Goal: Find specific page/section: Find specific page/section

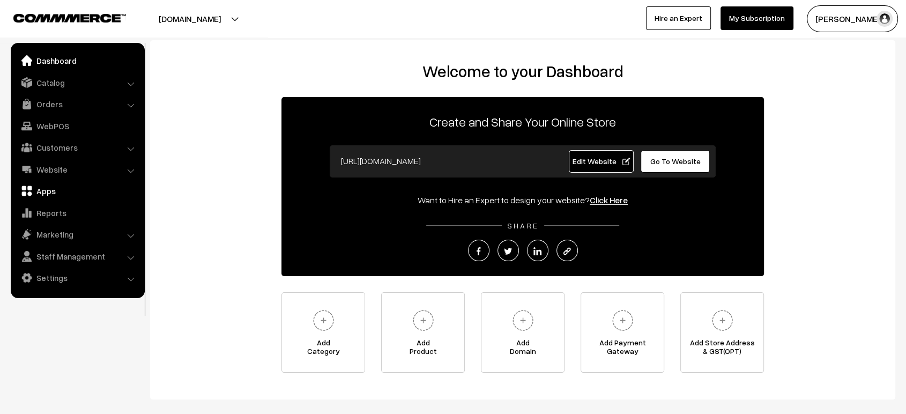
click at [49, 193] on link "Apps" at bounding box center [77, 190] width 128 height 19
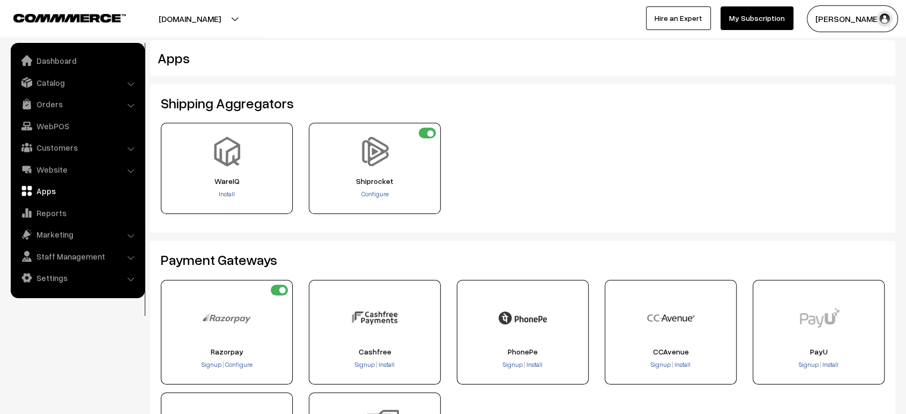
click at [90, 47] on ul "Dashboard Catalog" at bounding box center [78, 170] width 134 height 255
click at [55, 60] on link "Dashboard" at bounding box center [77, 60] width 128 height 19
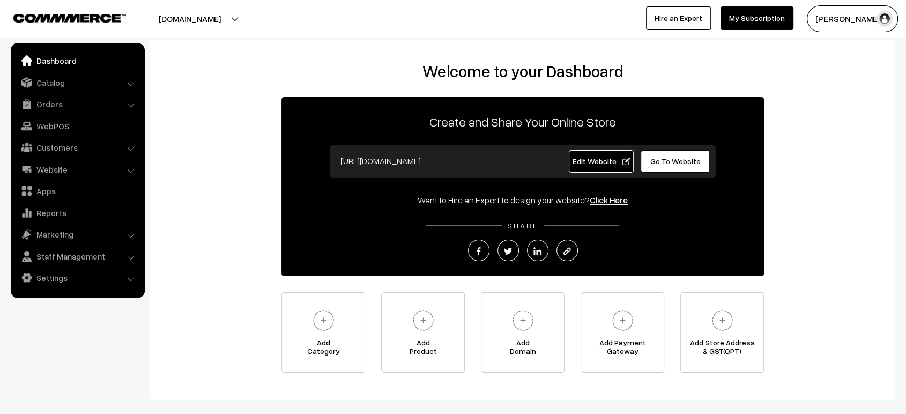
click at [677, 162] on span "Go To Website" at bounding box center [675, 161] width 50 height 9
click at [46, 105] on link "Orders" at bounding box center [77, 103] width 128 height 19
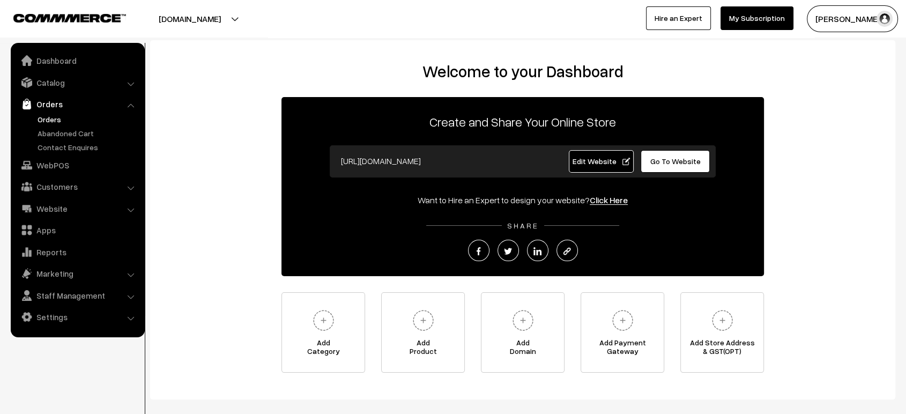
click at [41, 123] on link "Orders" at bounding box center [88, 119] width 106 height 11
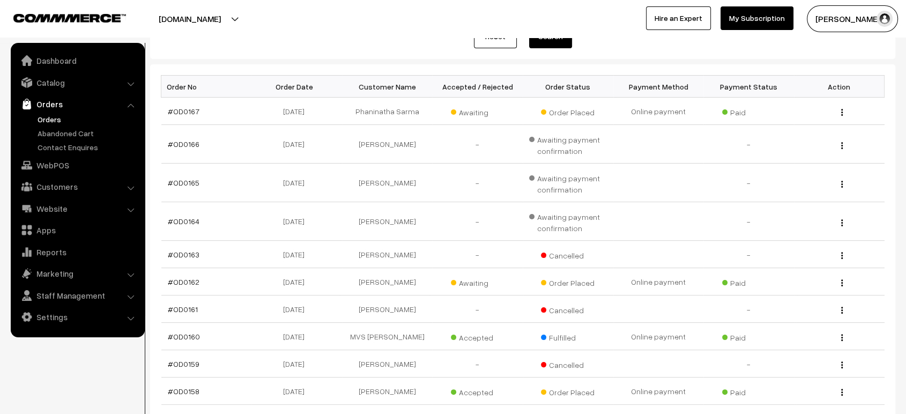
scroll to position [145, 0]
